Goal: Task Accomplishment & Management: Manage account settings

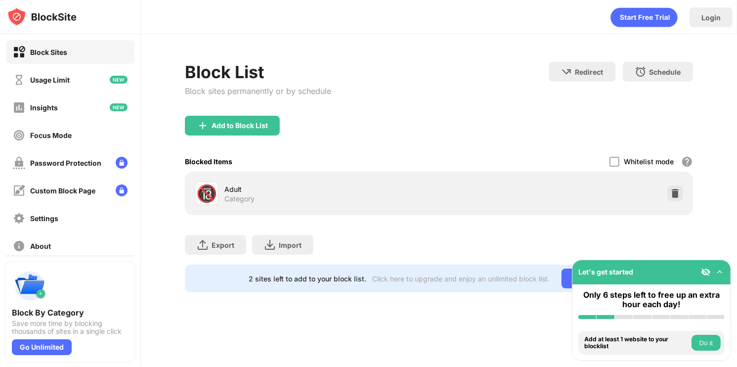
click at [267, 56] on div "Block List Block sites permanently or by schedule Redirect Choose a site to be …" at bounding box center [439, 177] width 596 height 286
